Goal: Navigation & Orientation: Find specific page/section

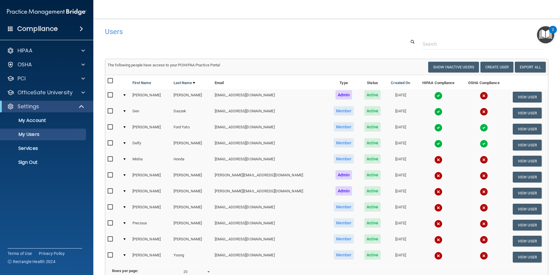
select select "20"
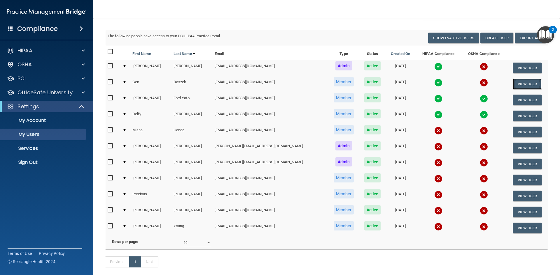
click at [514, 85] on button "View User" at bounding box center [526, 84] width 29 height 11
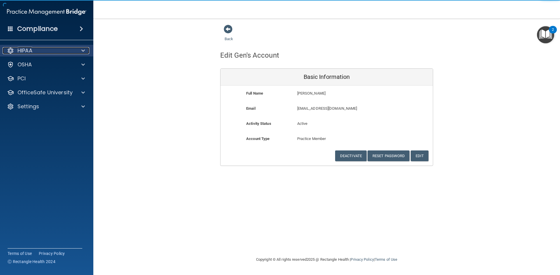
click at [29, 54] on p "HIPAA" at bounding box center [24, 50] width 15 height 7
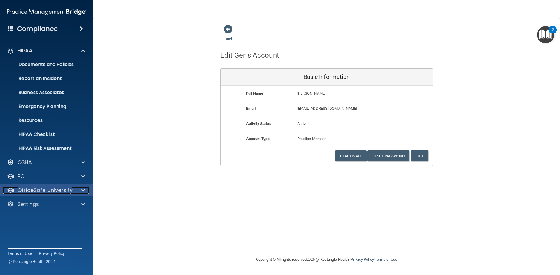
click at [64, 188] on p "OfficeSafe University" at bounding box center [44, 190] width 55 height 7
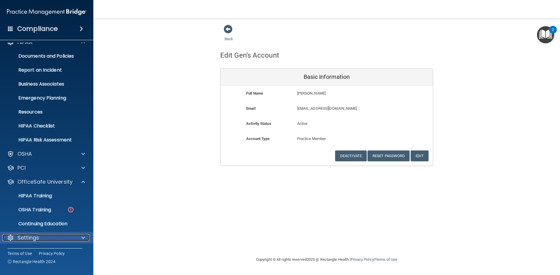
click at [81, 235] on div at bounding box center [82, 238] width 15 height 7
click at [231, 26] on span at bounding box center [228, 29] width 9 height 9
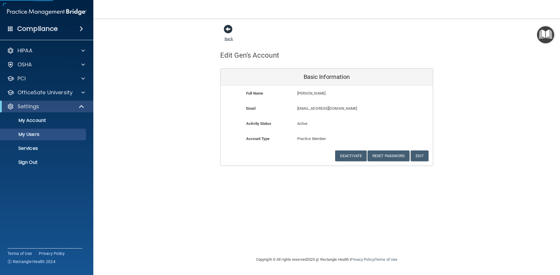
click at [228, 27] on span at bounding box center [228, 29] width 9 height 9
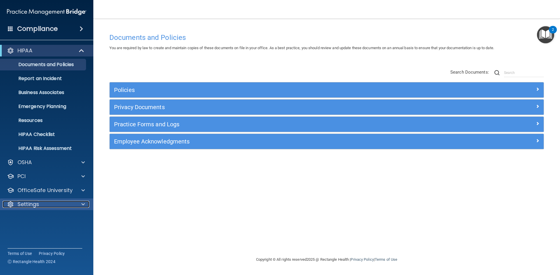
click at [82, 205] on span at bounding box center [82, 204] width 3 height 7
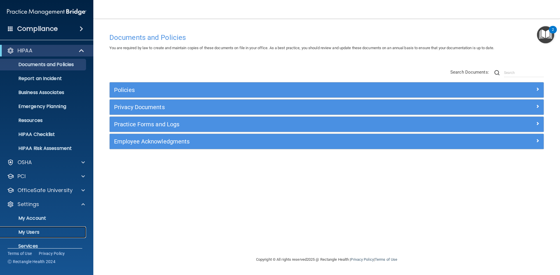
click at [68, 230] on p "My Users" at bounding box center [44, 233] width 80 height 6
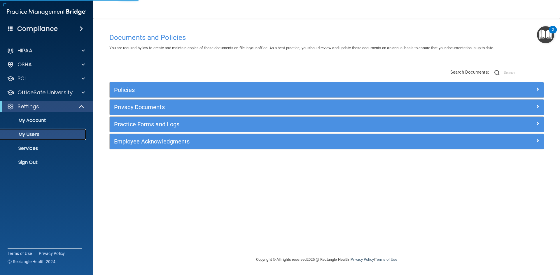
select select "20"
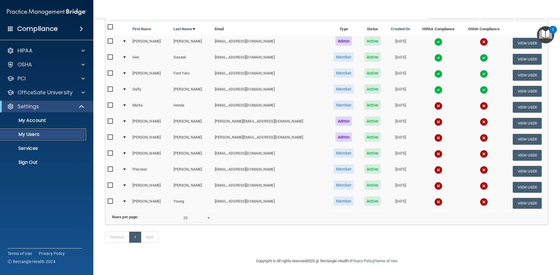
scroll to position [58, 0]
